Goal: Task Accomplishment & Management: Use online tool/utility

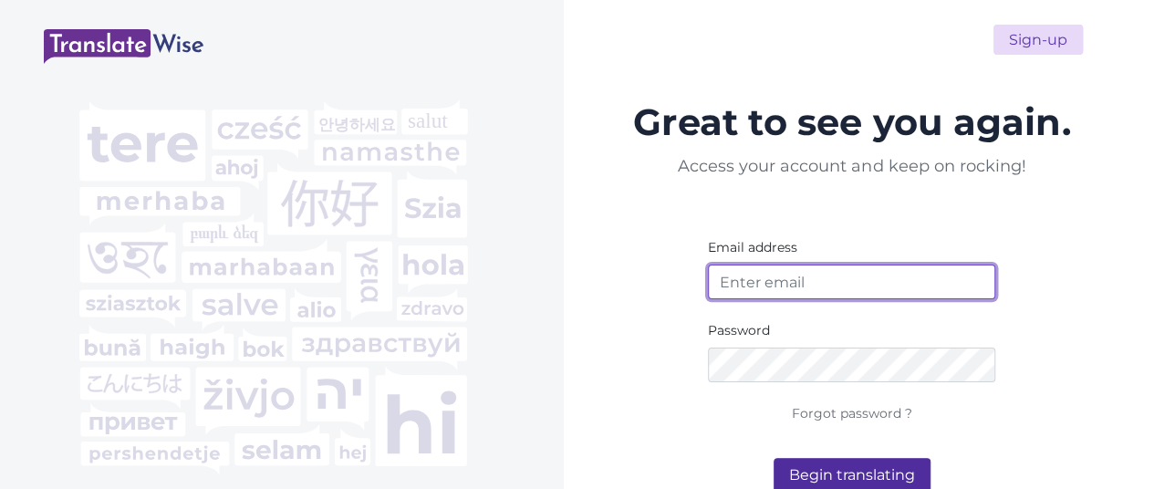
type input "[EMAIL_ADDRESS][DOMAIN_NAME]"
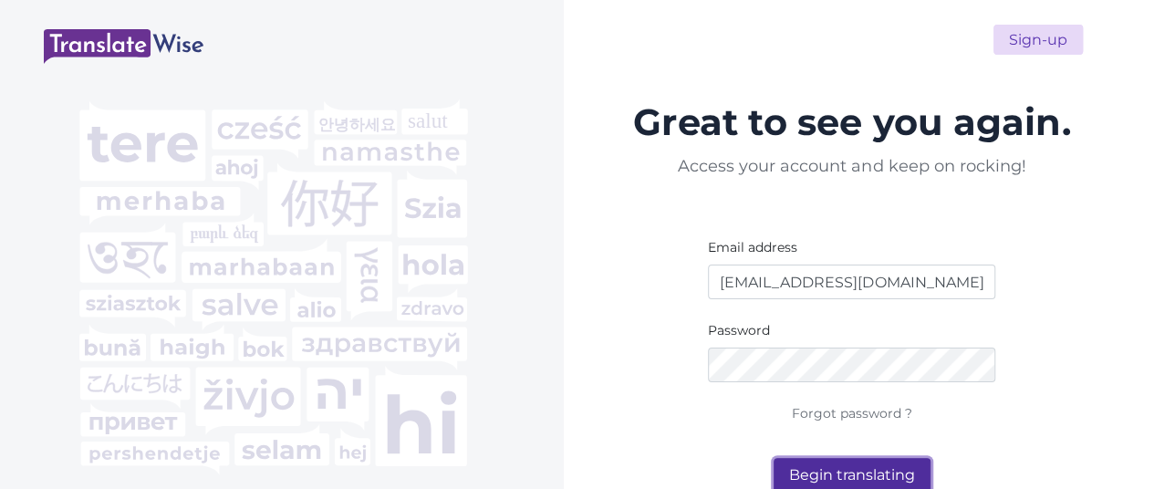
click at [845, 464] on button "Begin translating" at bounding box center [852, 475] width 157 height 35
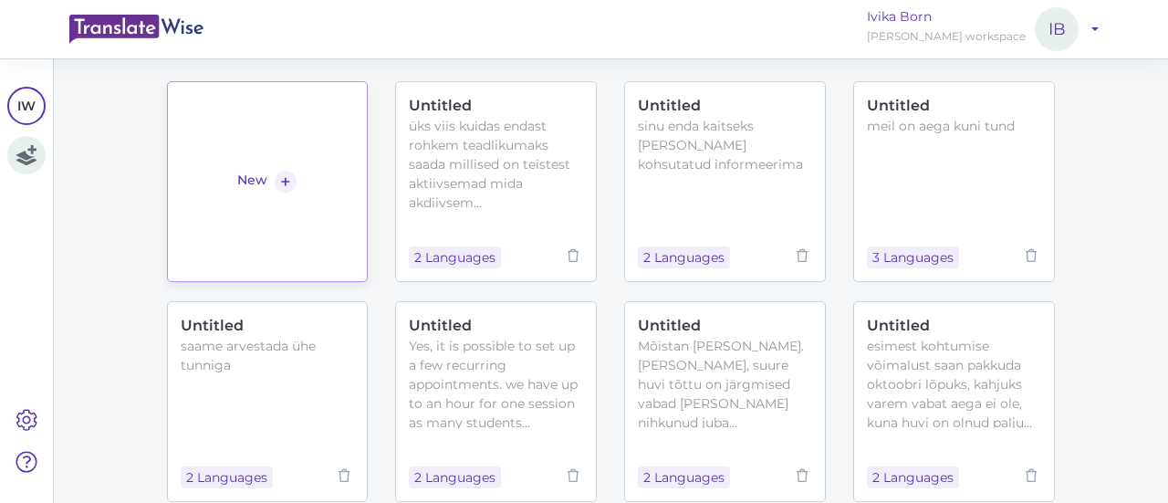
click at [323, 125] on link "New +" at bounding box center [268, 181] width 202 height 201
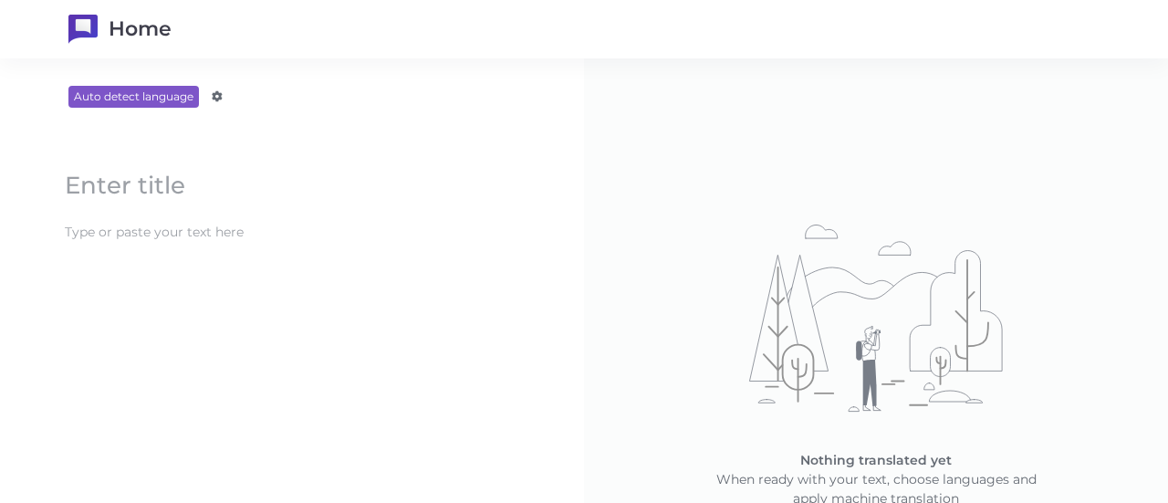
click at [259, 240] on content at bounding box center [292, 232] width 473 height 30
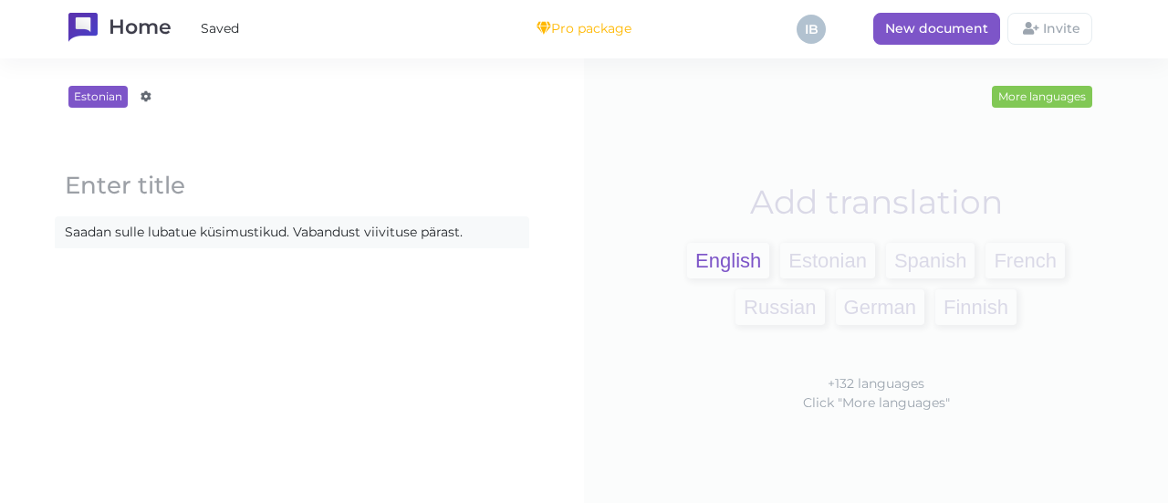
click at [732, 262] on span "English" at bounding box center [728, 261] width 82 height 36
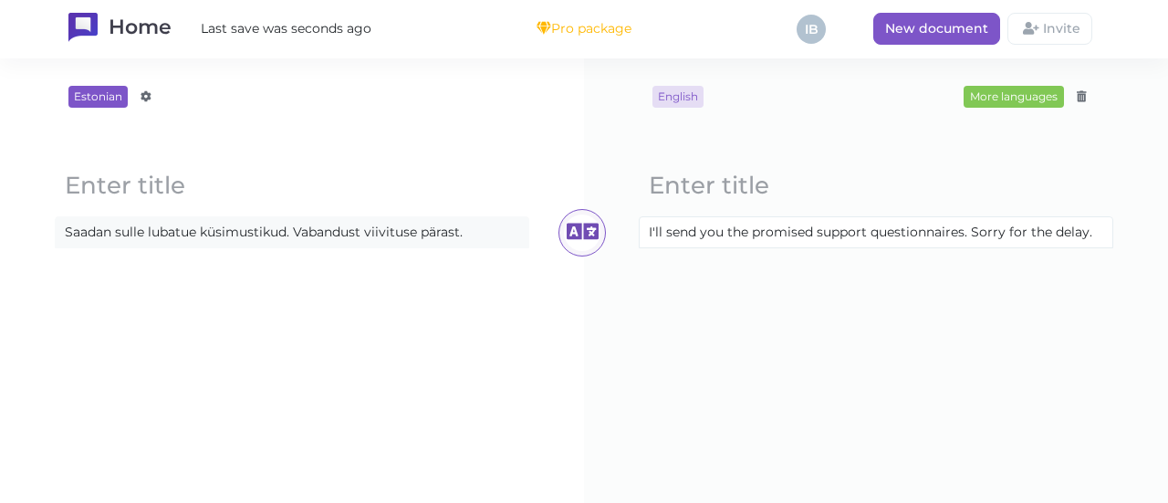
click at [199, 233] on content "Saadan sulle lubatue küsimustikud. Vabandust viivituse pärast." at bounding box center [292, 232] width 473 height 30
click at [581, 236] on icon at bounding box center [582, 232] width 36 height 36
drag, startPoint x: 1060, startPoint y: 234, endPoint x: 642, endPoint y: 234, distance: 417.8
click at [642, 234] on content "I will send you the promised questionnaires. Sorry for the delay." at bounding box center [875, 232] width 473 height 30
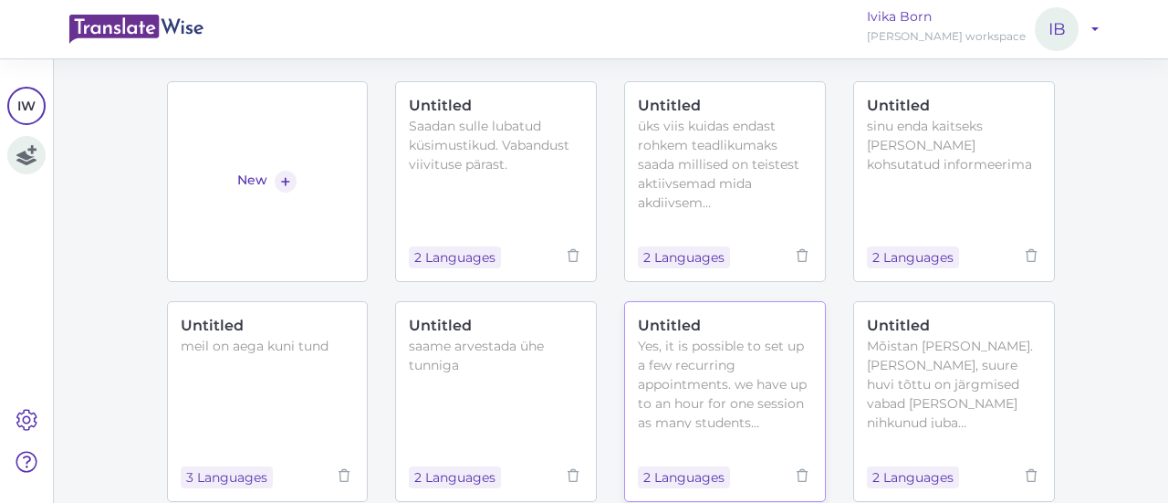
click at [756, 426] on div "Yes, it is possible to set up a few recurring appointments. we have up to an ho…" at bounding box center [725, 382] width 174 height 91
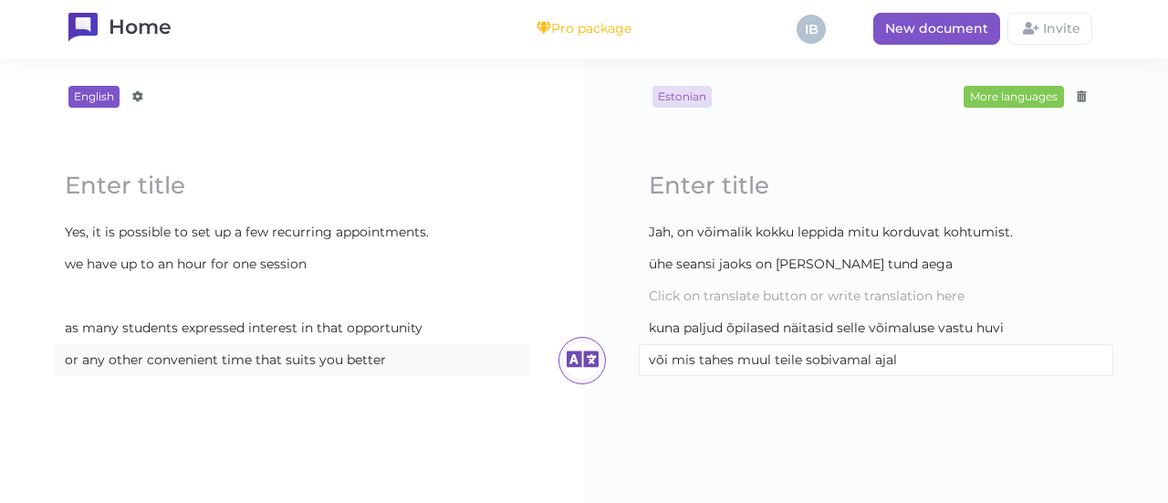
click at [398, 357] on content "or any other convenient time that suits you better" at bounding box center [292, 360] width 473 height 30
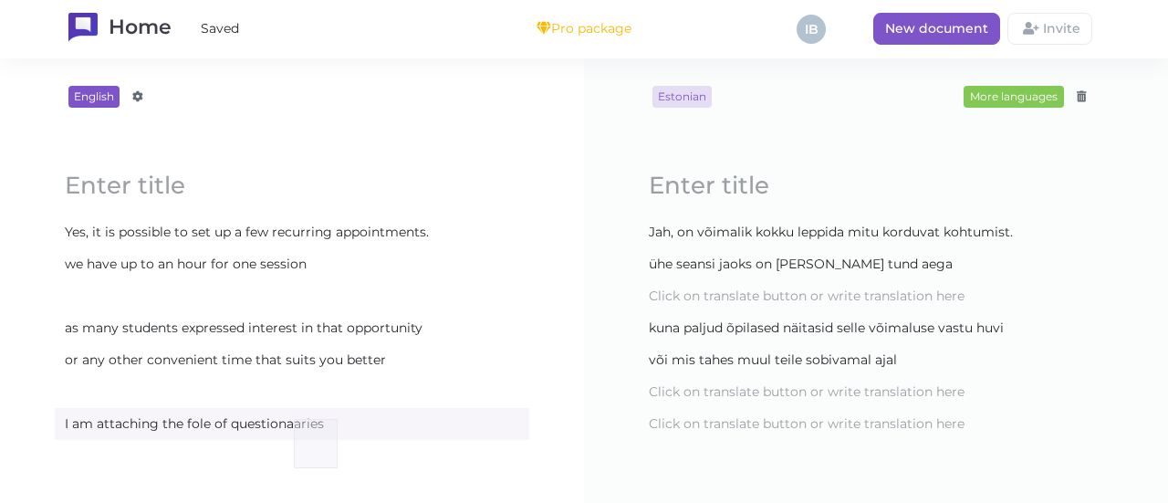
drag, startPoint x: 411, startPoint y: 359, endPoint x: 338, endPoint y: 422, distance: 97.0
click at [338, 422] on div "English Afrikaans Amharic Albanian Arabic Armenian Azerbaijani Basque Belarusia…" at bounding box center [292, 280] width 584 height 444
click at [338, 422] on content "I am attaching the fole of questionaaries" at bounding box center [292, 424] width 473 height 30
click at [207, 423] on content "I am attaching the fole of questionnaires." at bounding box center [292, 424] width 473 height 30
click at [575, 412] on icon at bounding box center [582, 424] width 36 height 36
